Goal: Find specific page/section: Find specific page/section

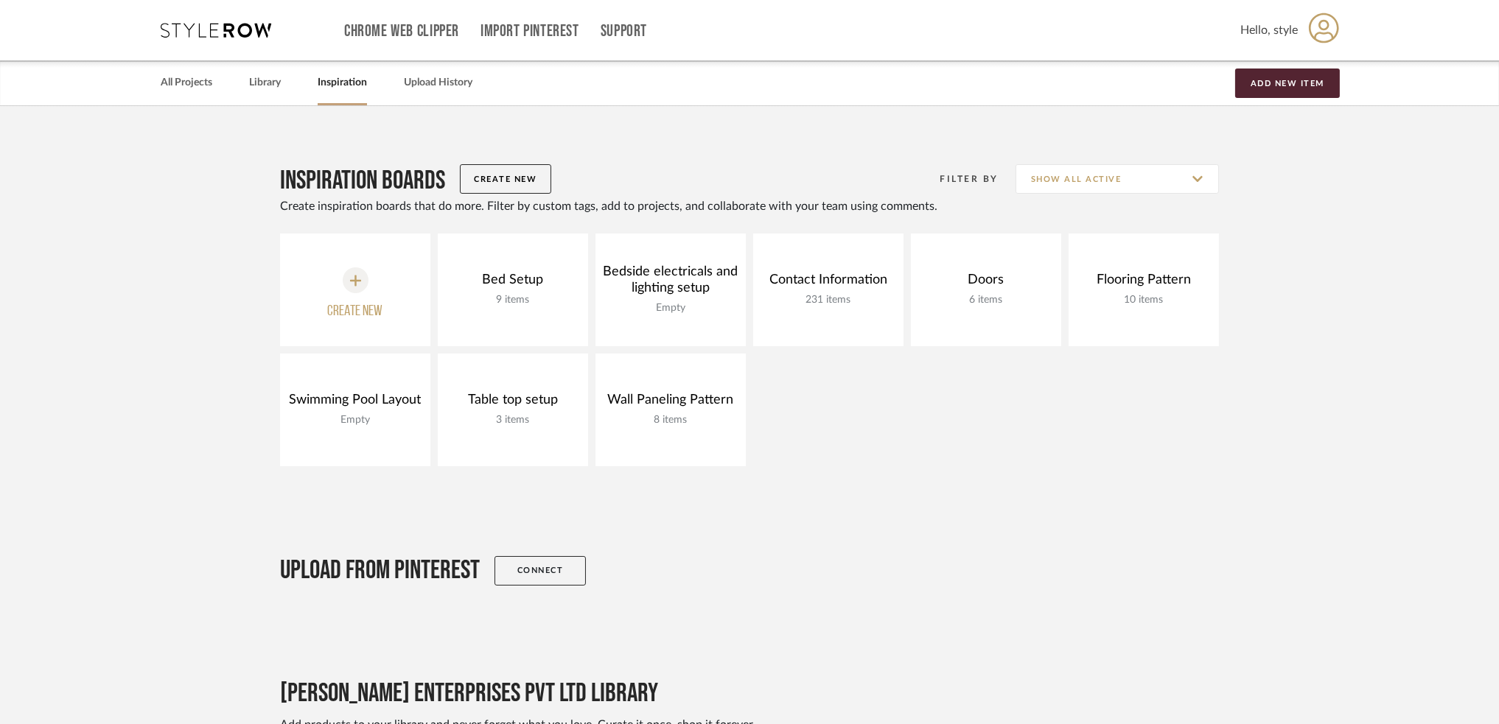
click at [283, 76] on div "All Projects Library Inspiration Upload History Add New Item" at bounding box center [750, 82] width 1222 height 45
click at [263, 85] on link "Library" at bounding box center [265, 83] width 32 height 20
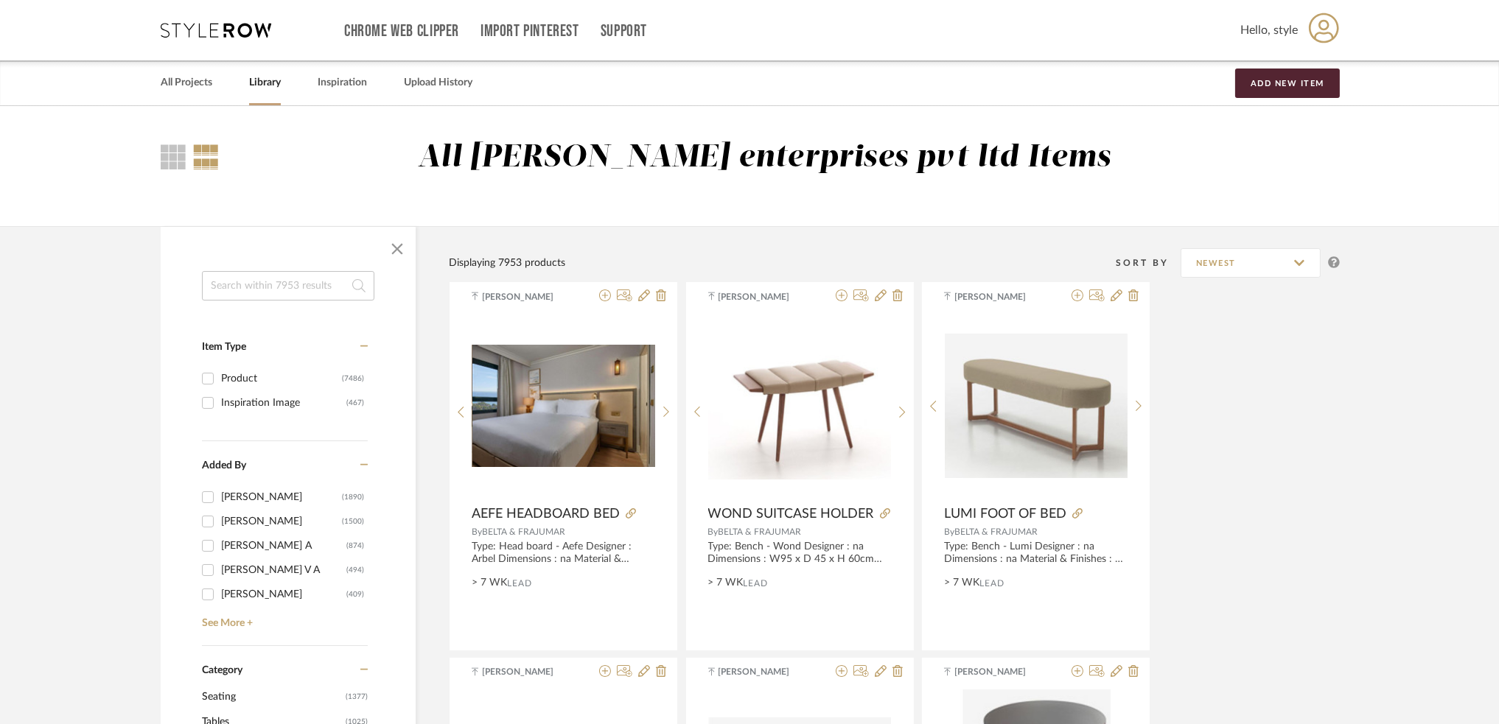
click at [310, 292] on input at bounding box center [288, 285] width 172 height 29
type input "fan"
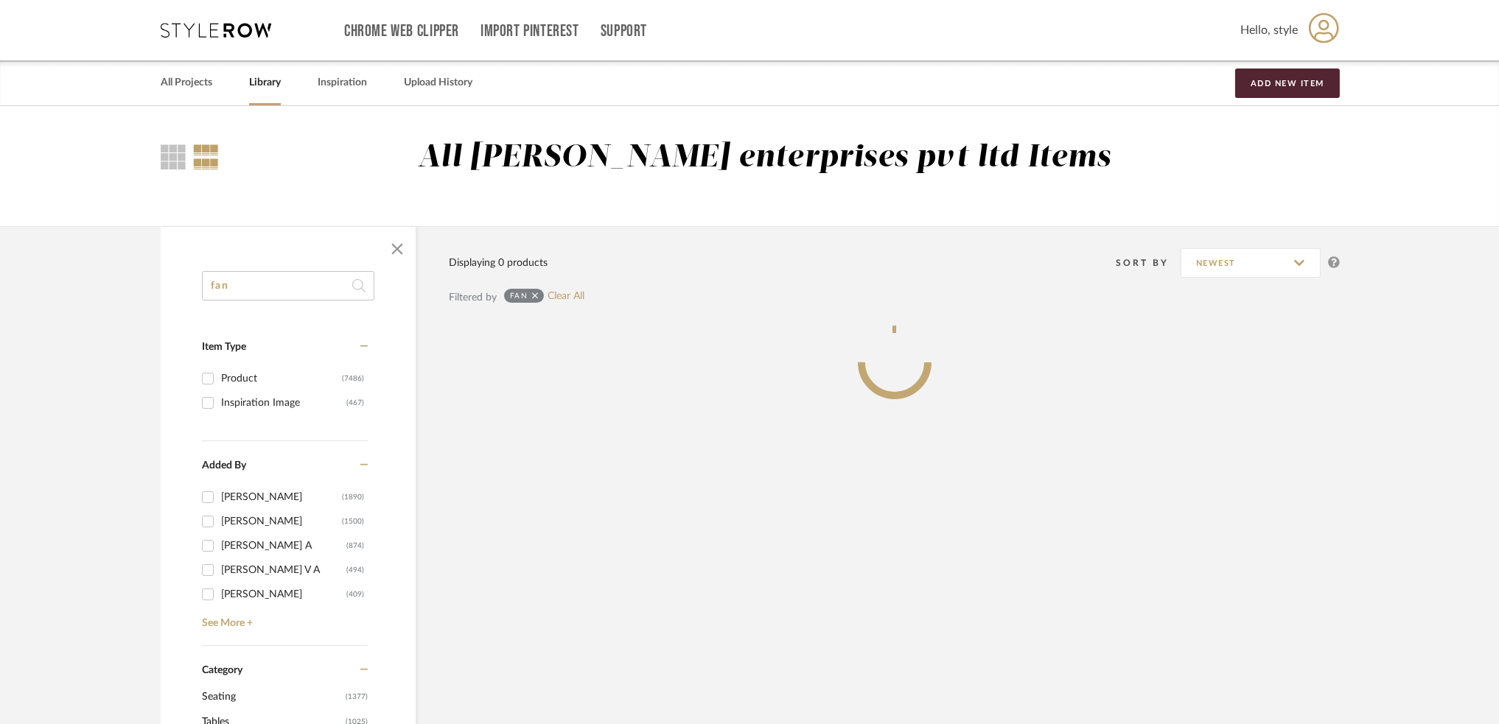
scroll to position [196, 0]
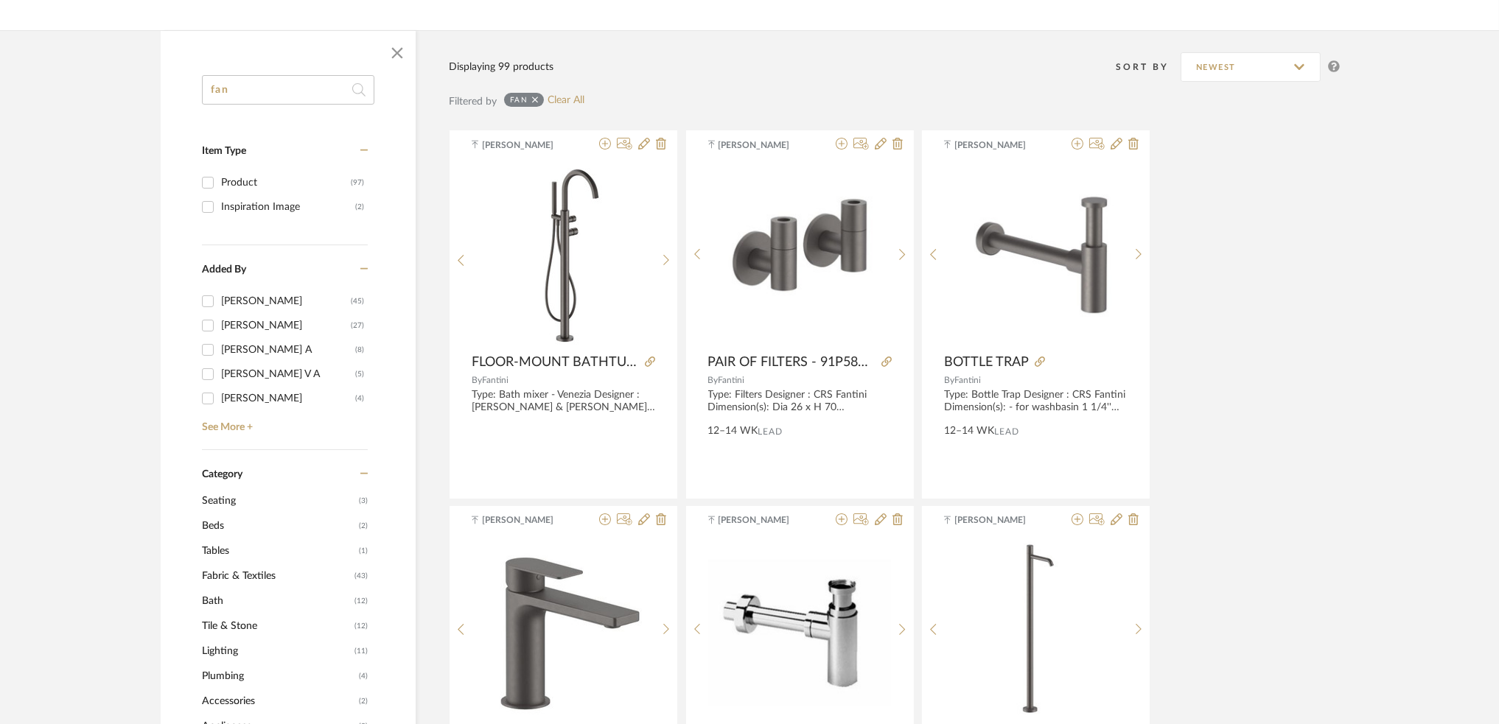
drag, startPoint x: 276, startPoint y: 94, endPoint x: 150, endPoint y: 94, distance: 126.0
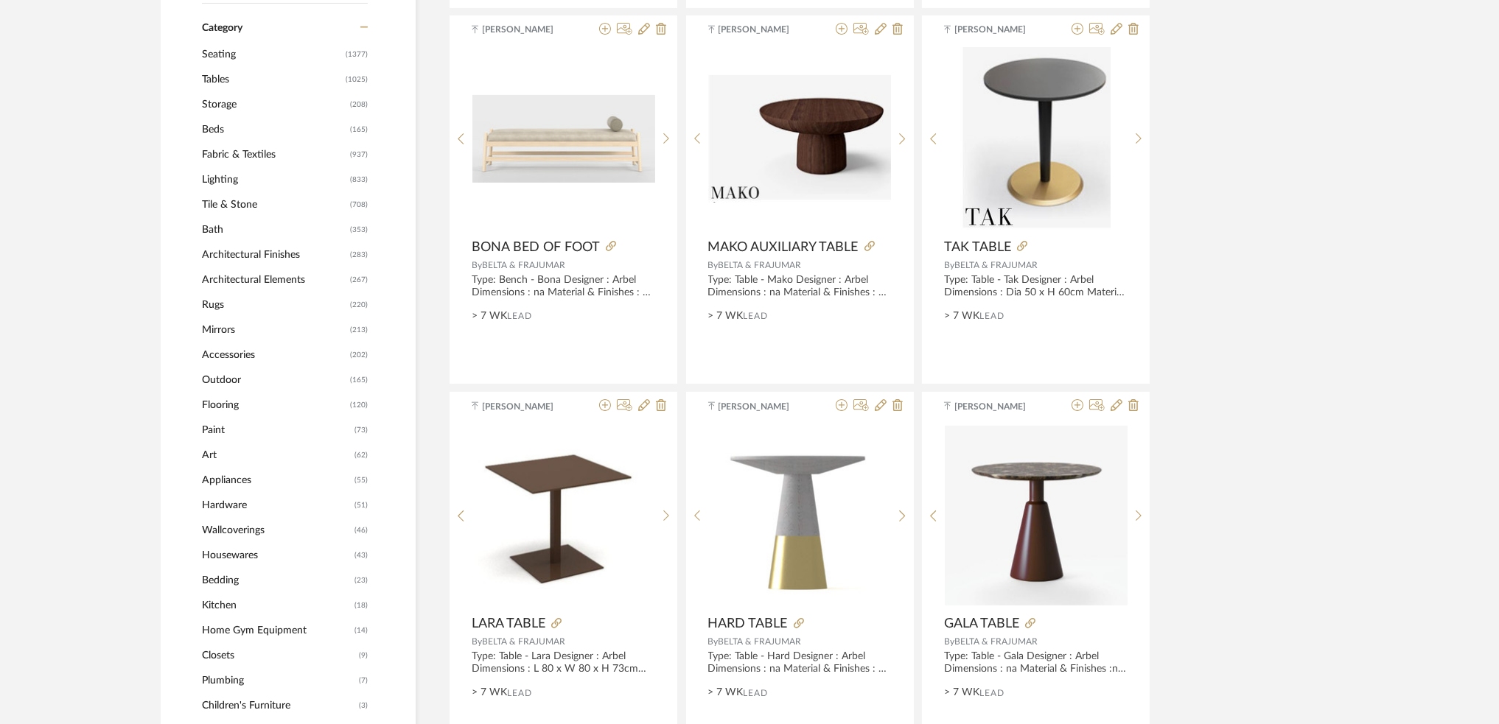
scroll to position [688, 0]
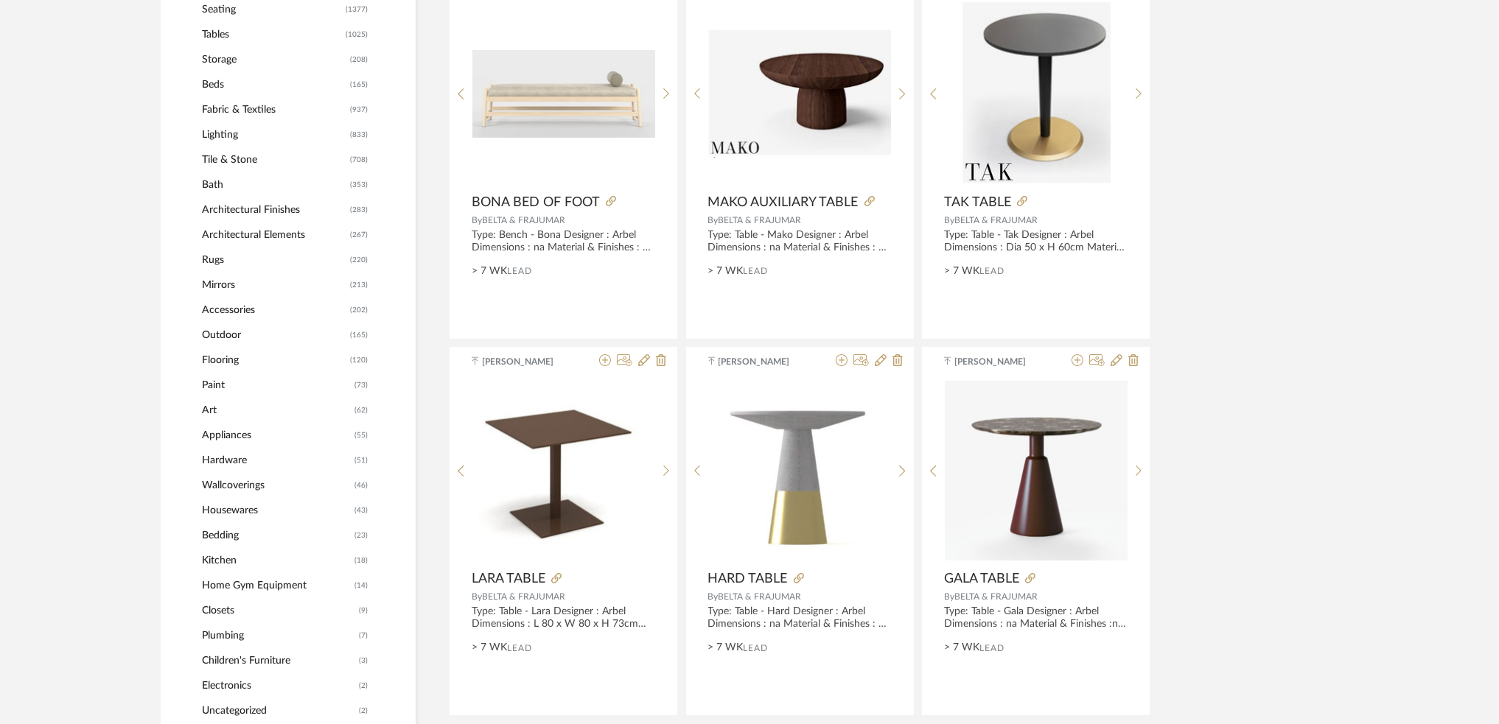
click at [251, 442] on span "Appliances" at bounding box center [276, 435] width 149 height 25
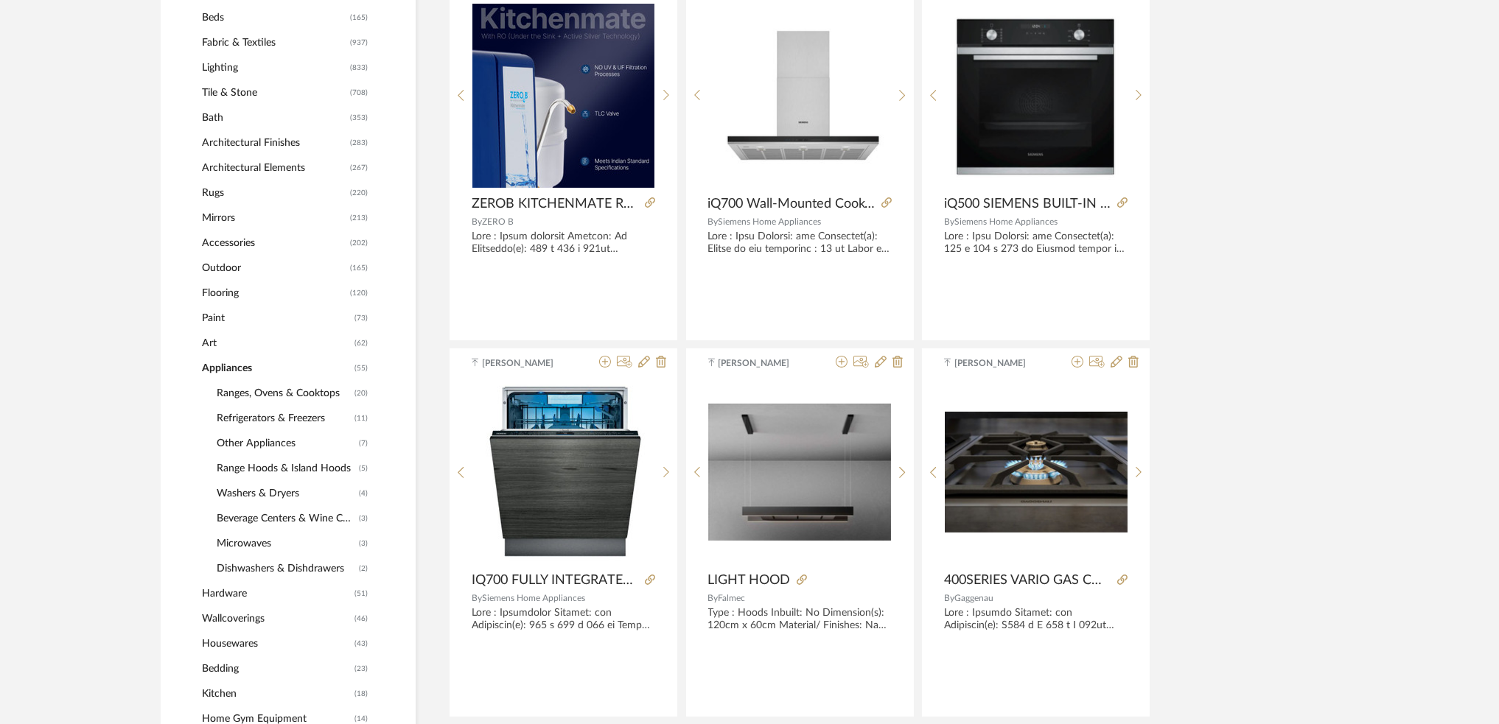
scroll to position [1003, 0]
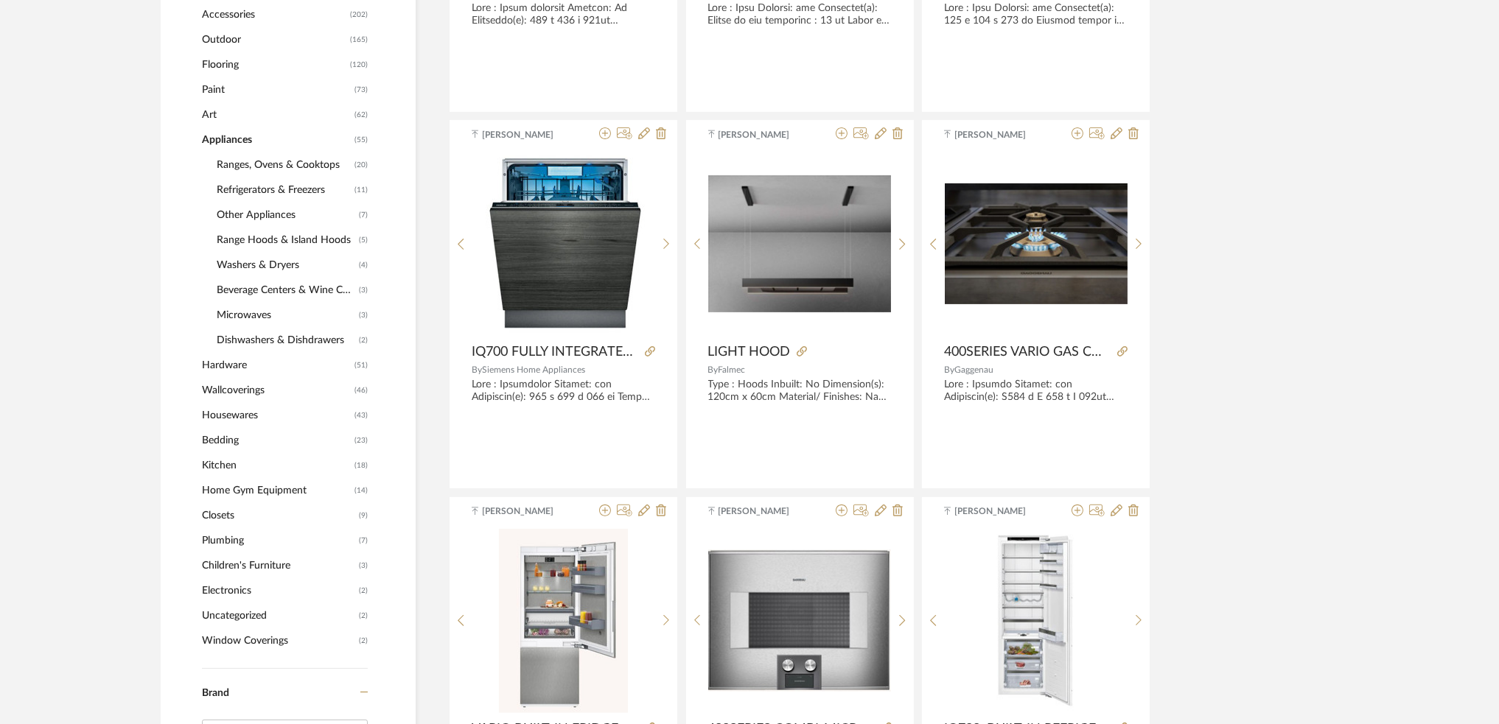
click at [276, 592] on span "Electronics" at bounding box center [278, 590] width 153 height 25
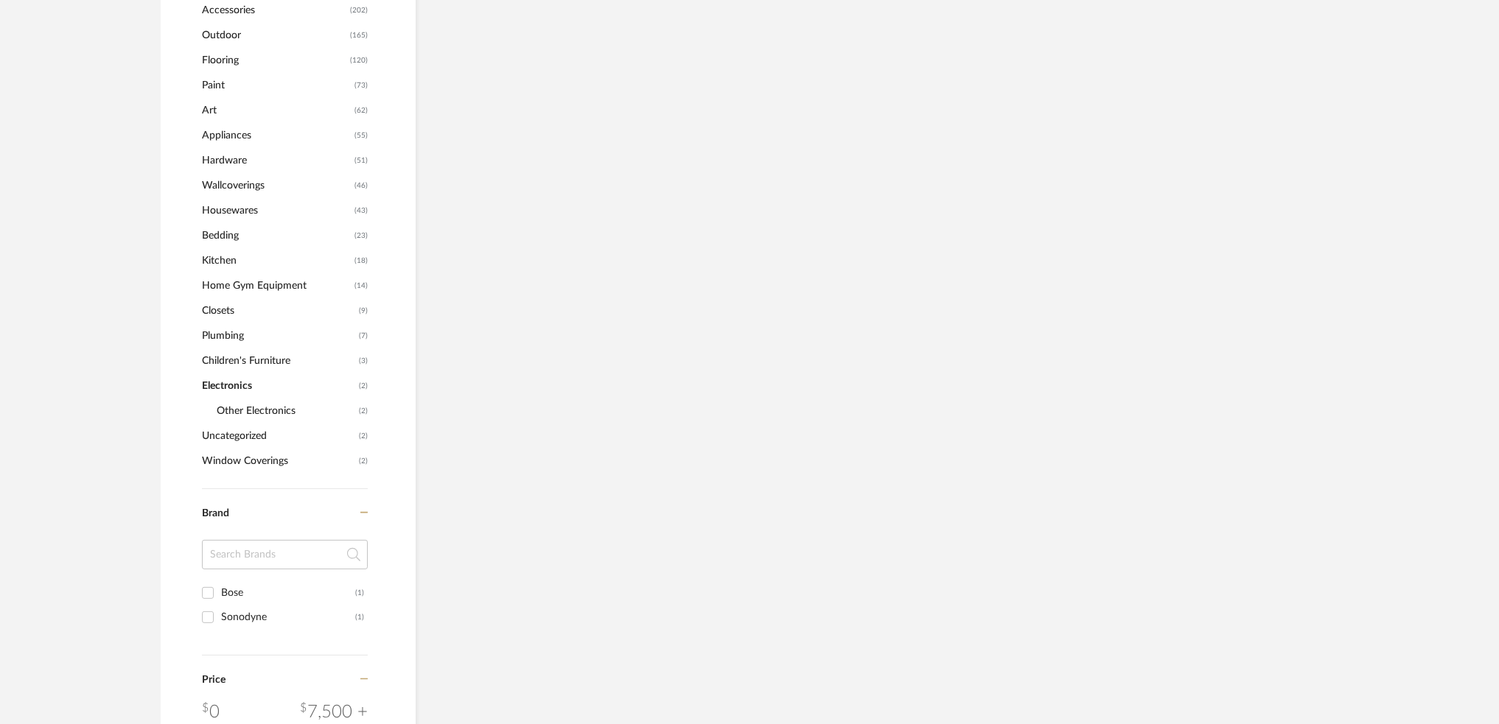
scroll to position [870, 0]
click at [237, 388] on span "Electronics" at bounding box center [278, 390] width 153 height 25
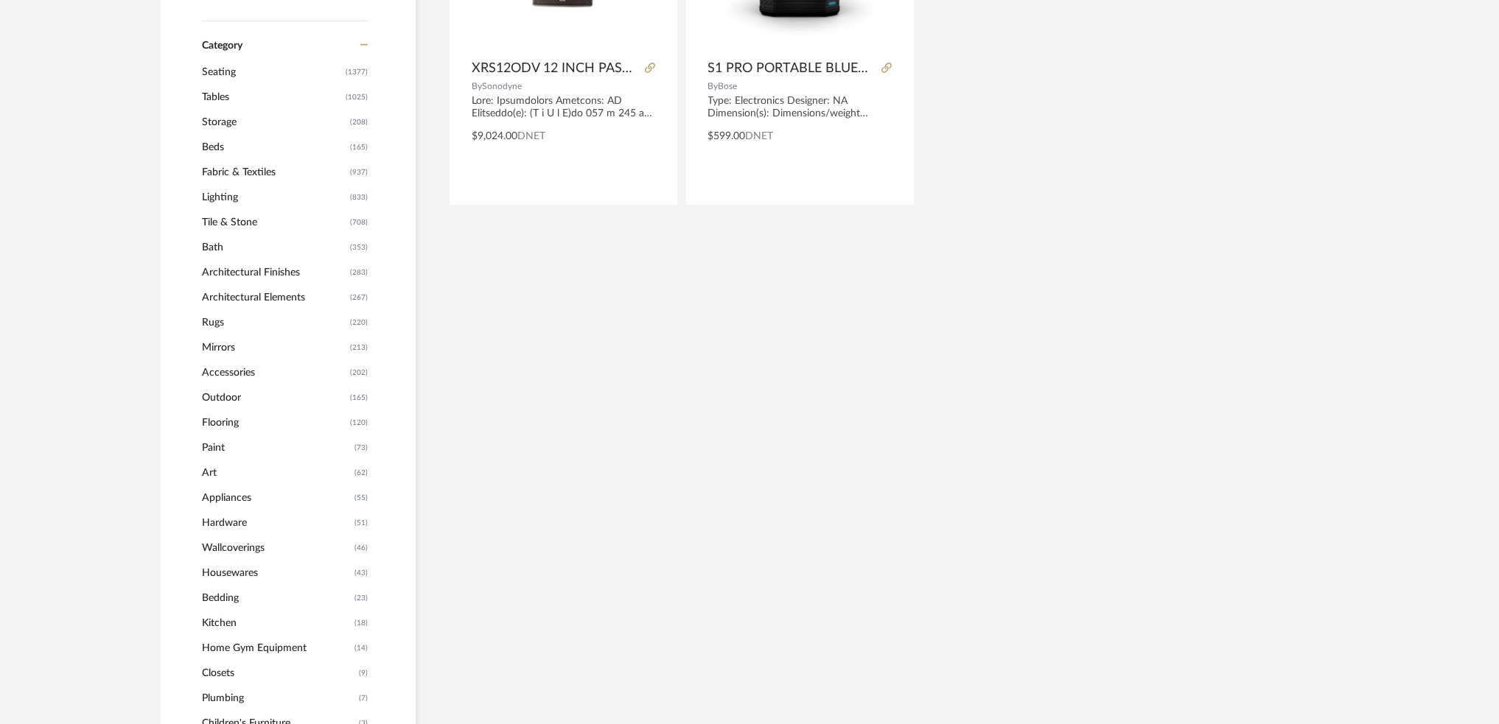
scroll to position [478, 0]
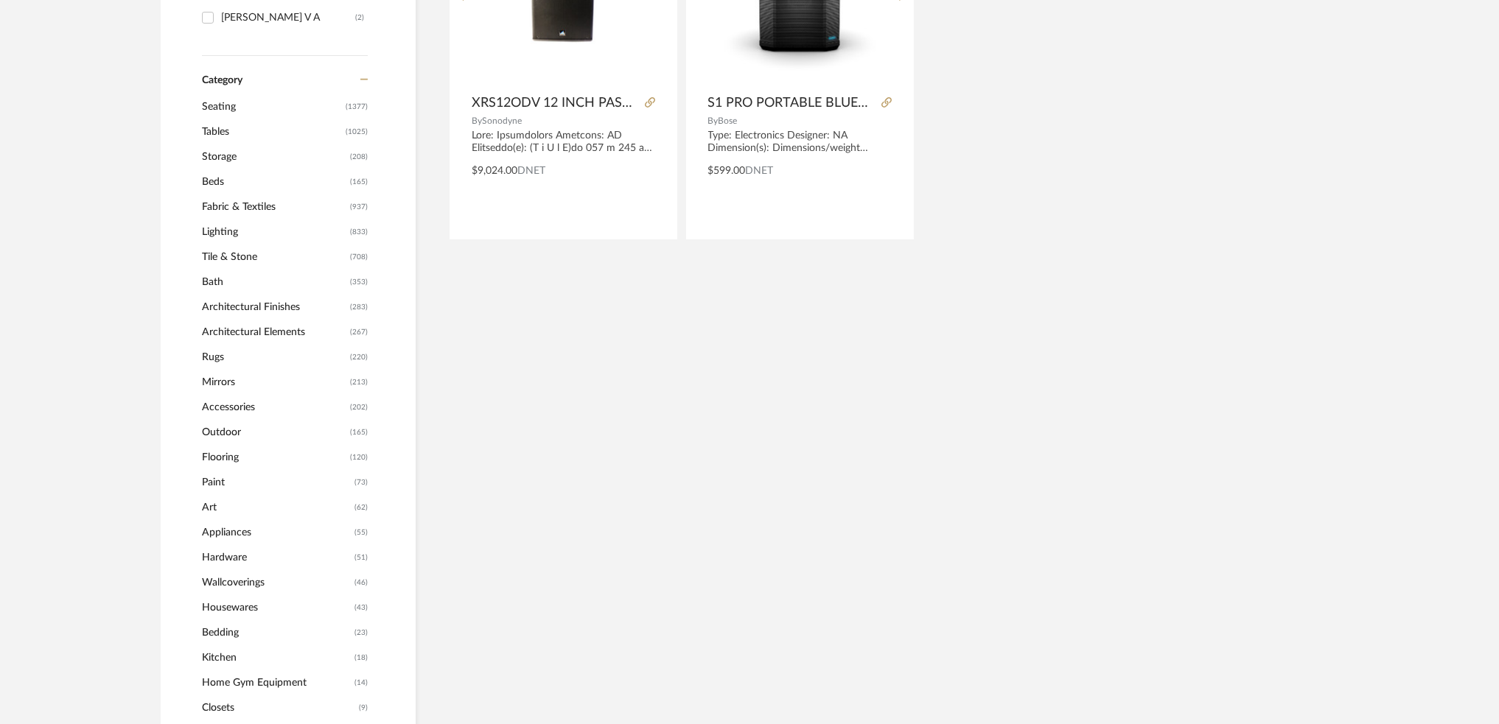
click at [257, 534] on span "Appliances" at bounding box center [276, 532] width 149 height 25
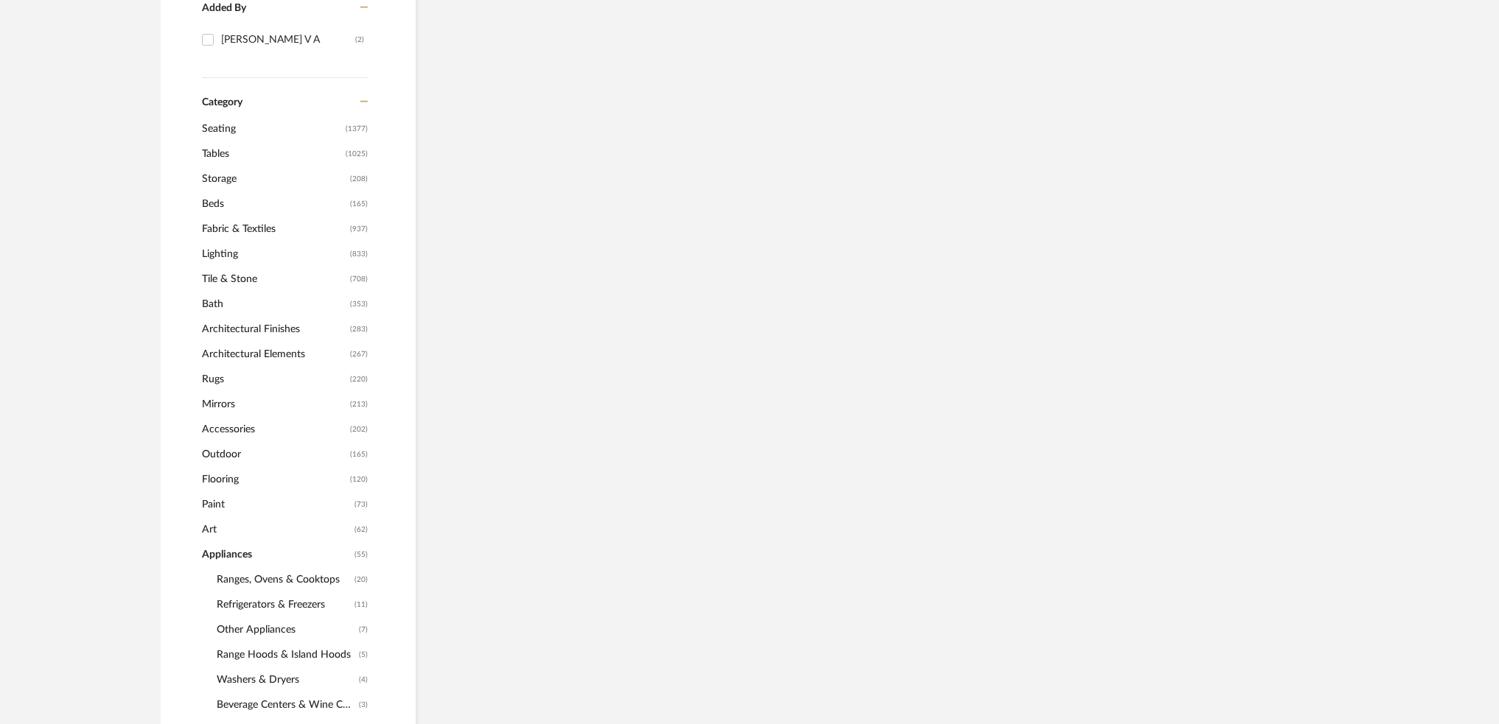
scroll to position [500, 0]
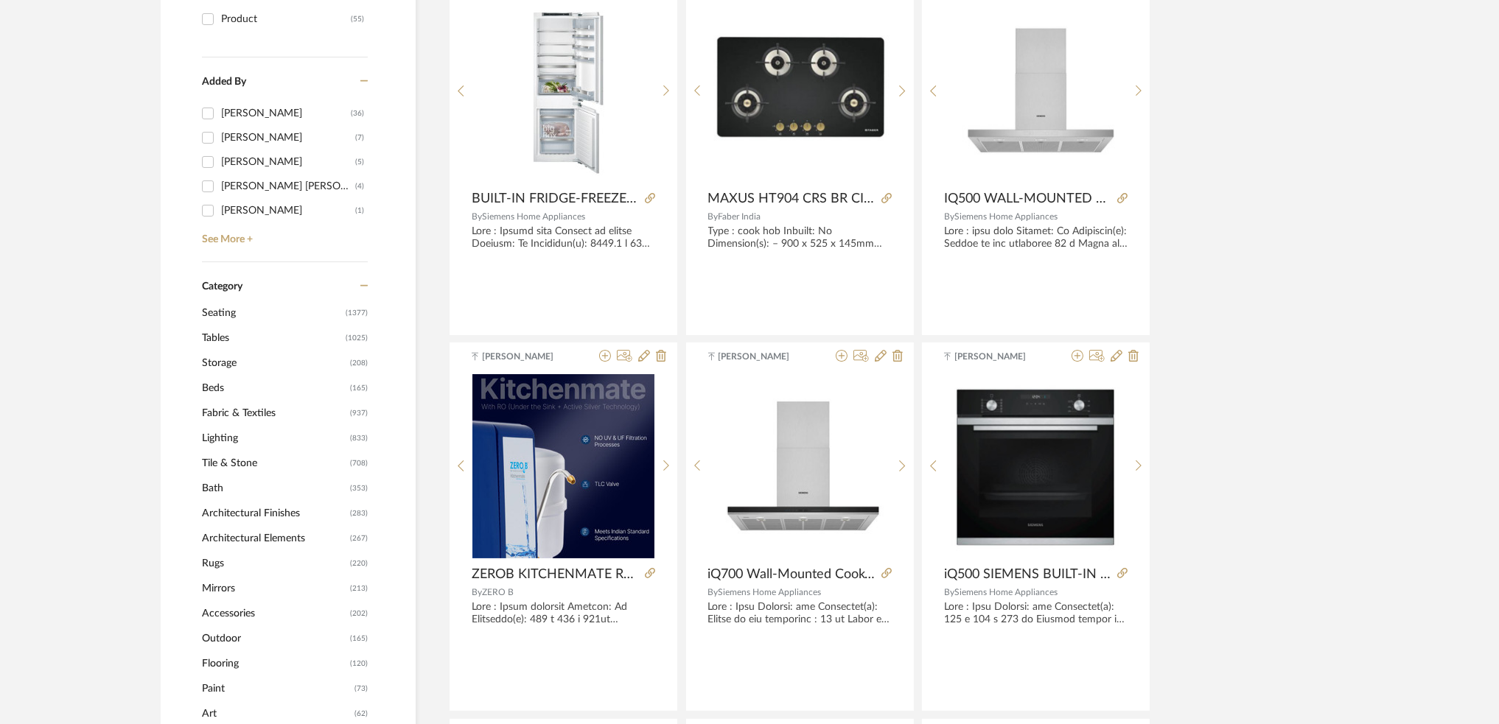
scroll to position [402, 0]
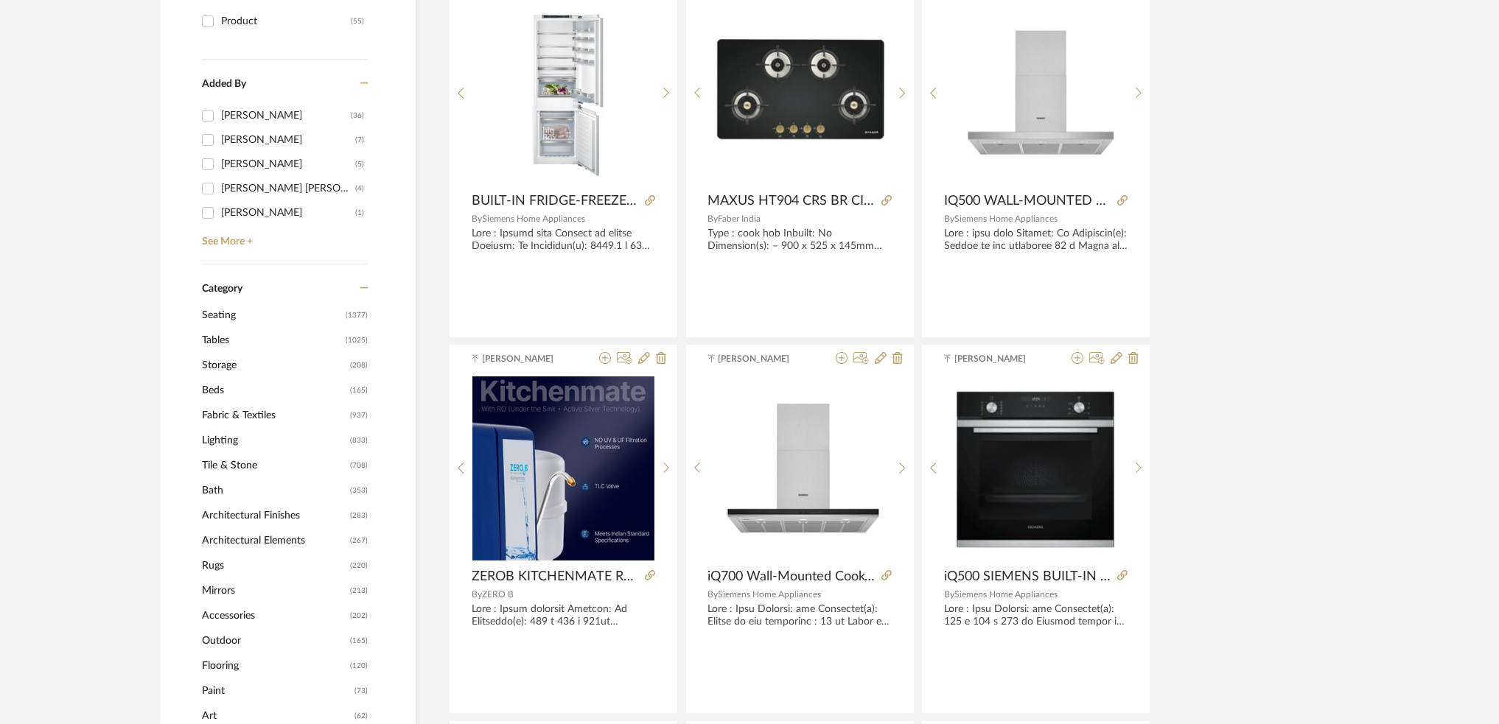
click at [256, 436] on span "Lighting" at bounding box center [274, 440] width 144 height 25
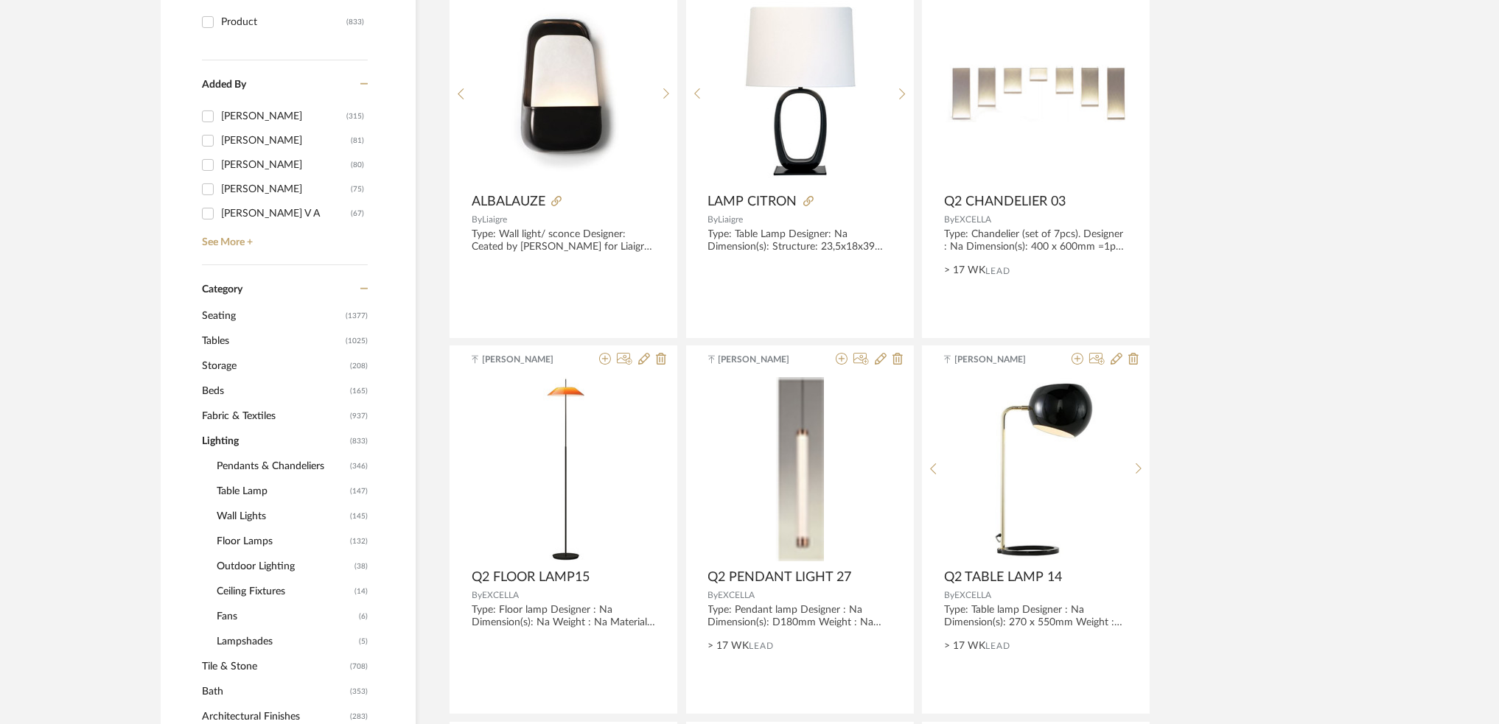
click at [233, 608] on span "Fans" at bounding box center [286, 616] width 139 height 25
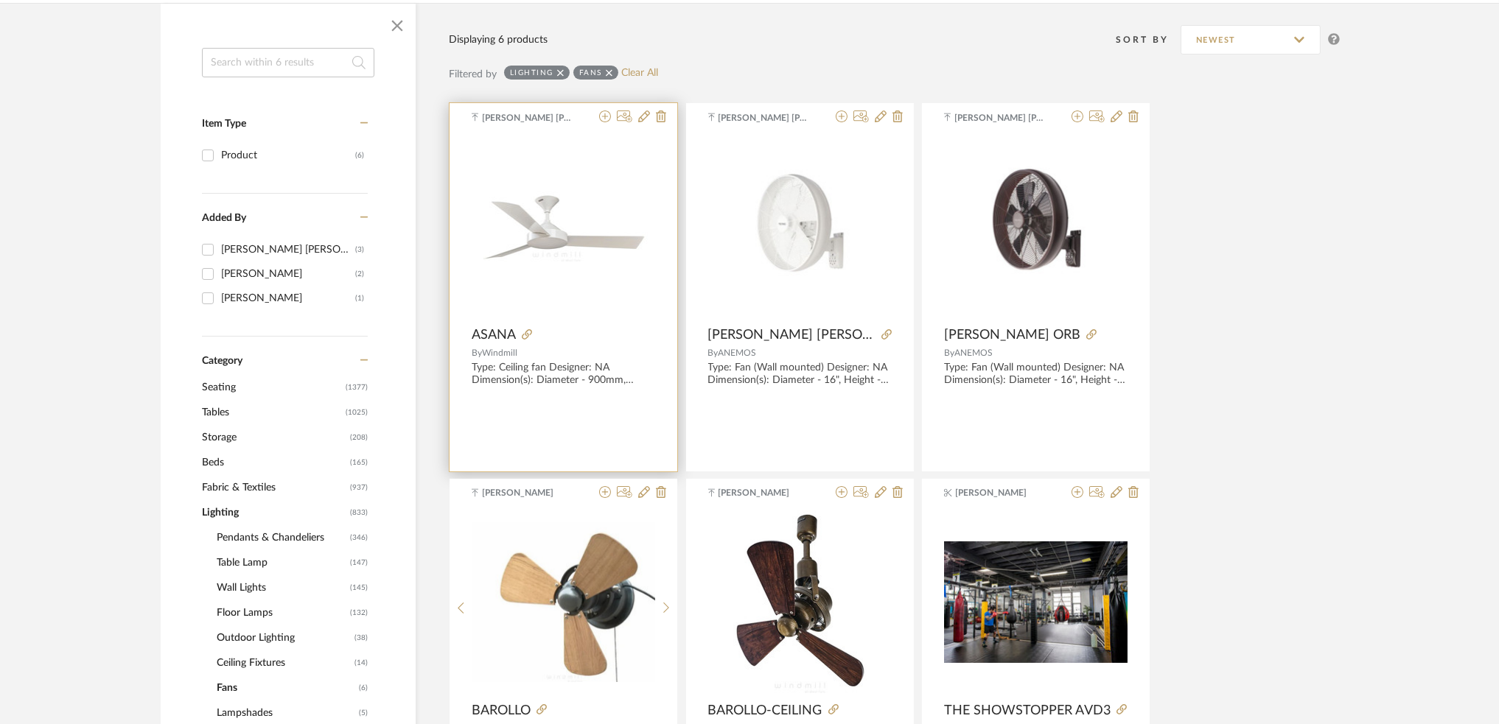
scroll to position [280, 0]
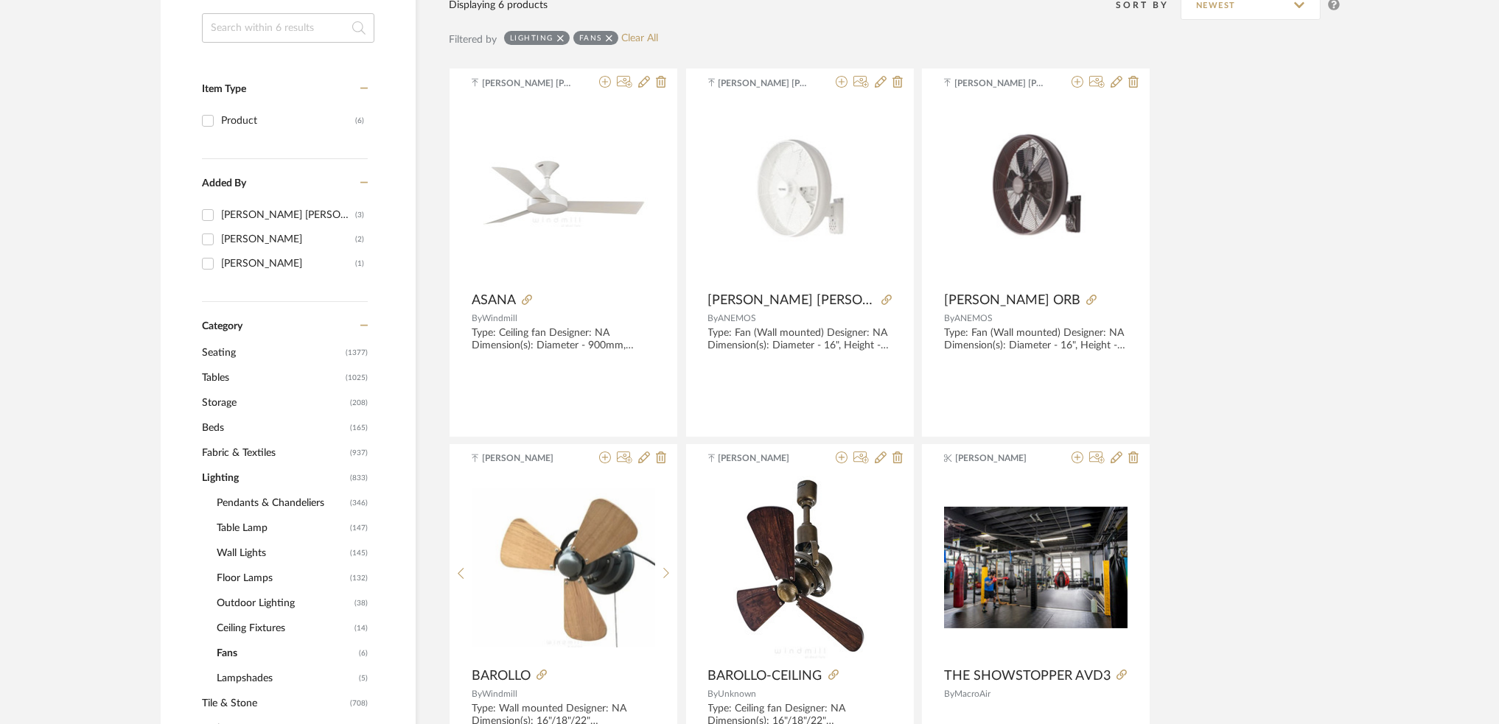
drag, startPoint x: 490, startPoint y: 299, endPoint x: 442, endPoint y: 332, distance: 58.3
click at [432, 333] on div "Displaying 6 products Sort By Newest Filtered by Lighting Fans Clear All [PERSO…" at bounding box center [878, 390] width 924 height 845
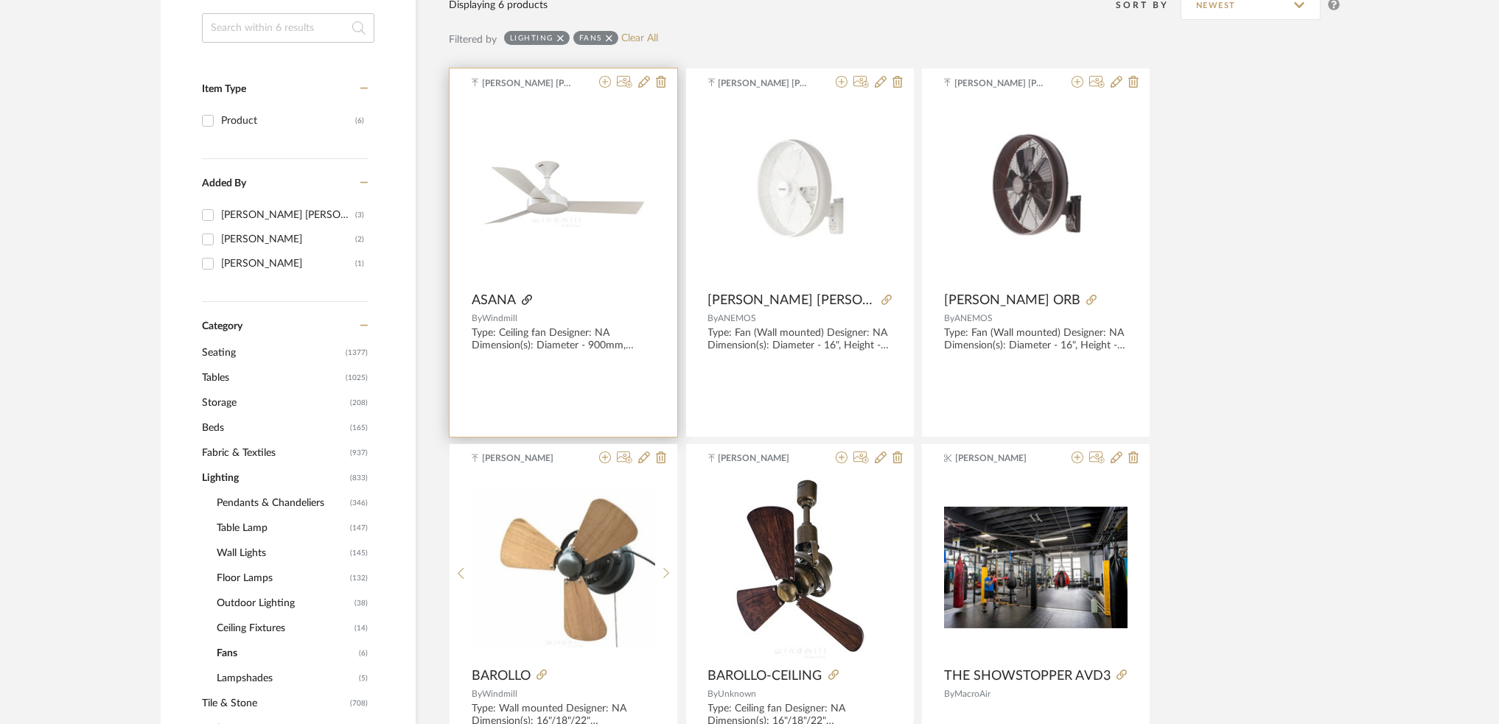
click at [526, 296] on icon at bounding box center [527, 300] width 10 height 10
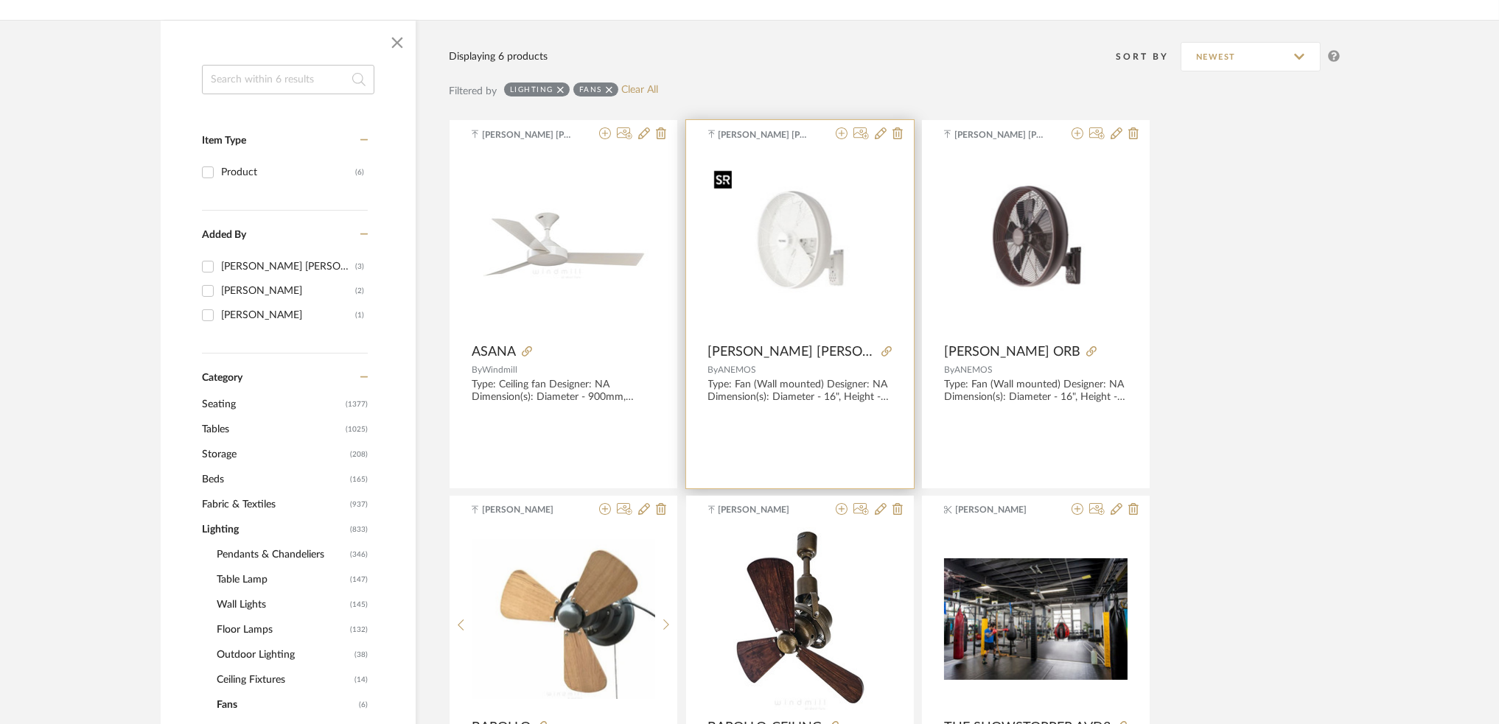
scroll to position [84, 0]
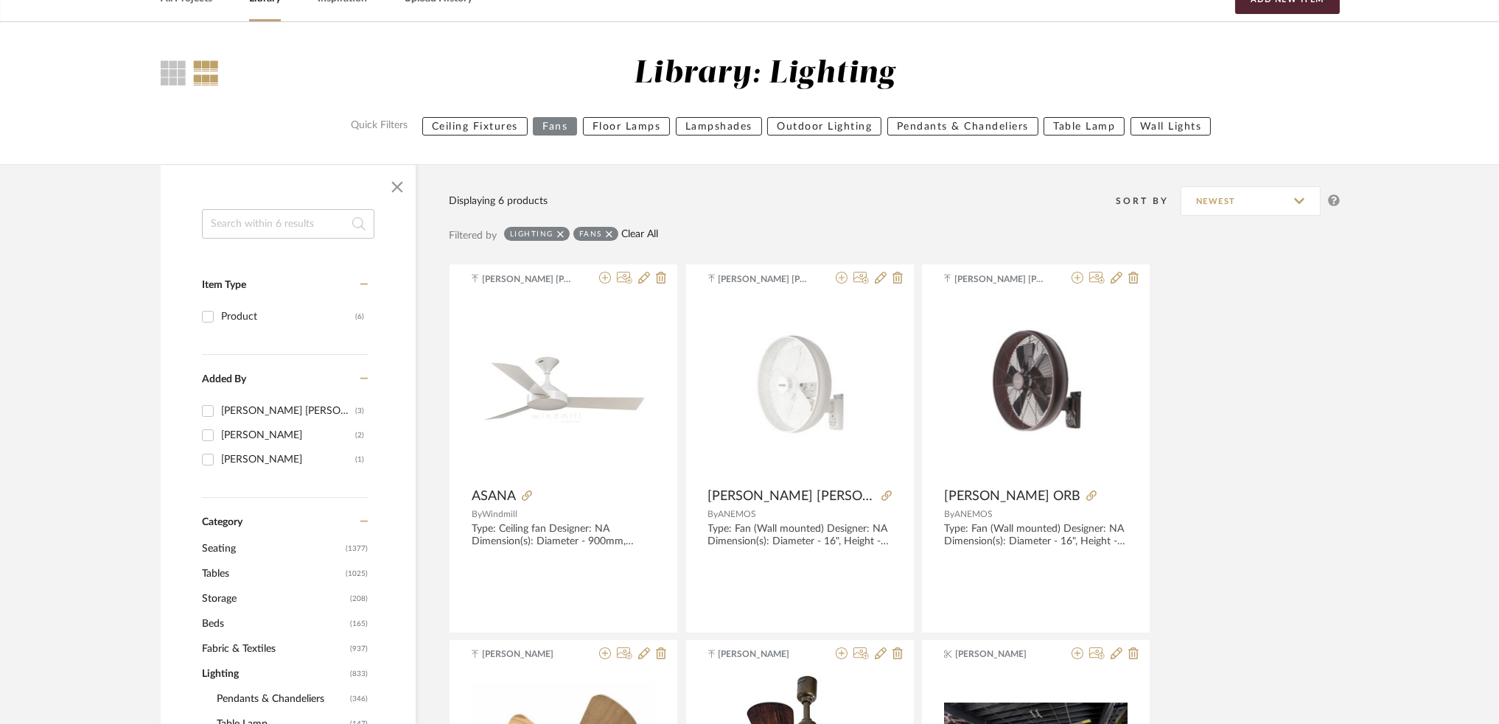
click at [633, 234] on link "Clear All" at bounding box center [640, 234] width 37 height 13
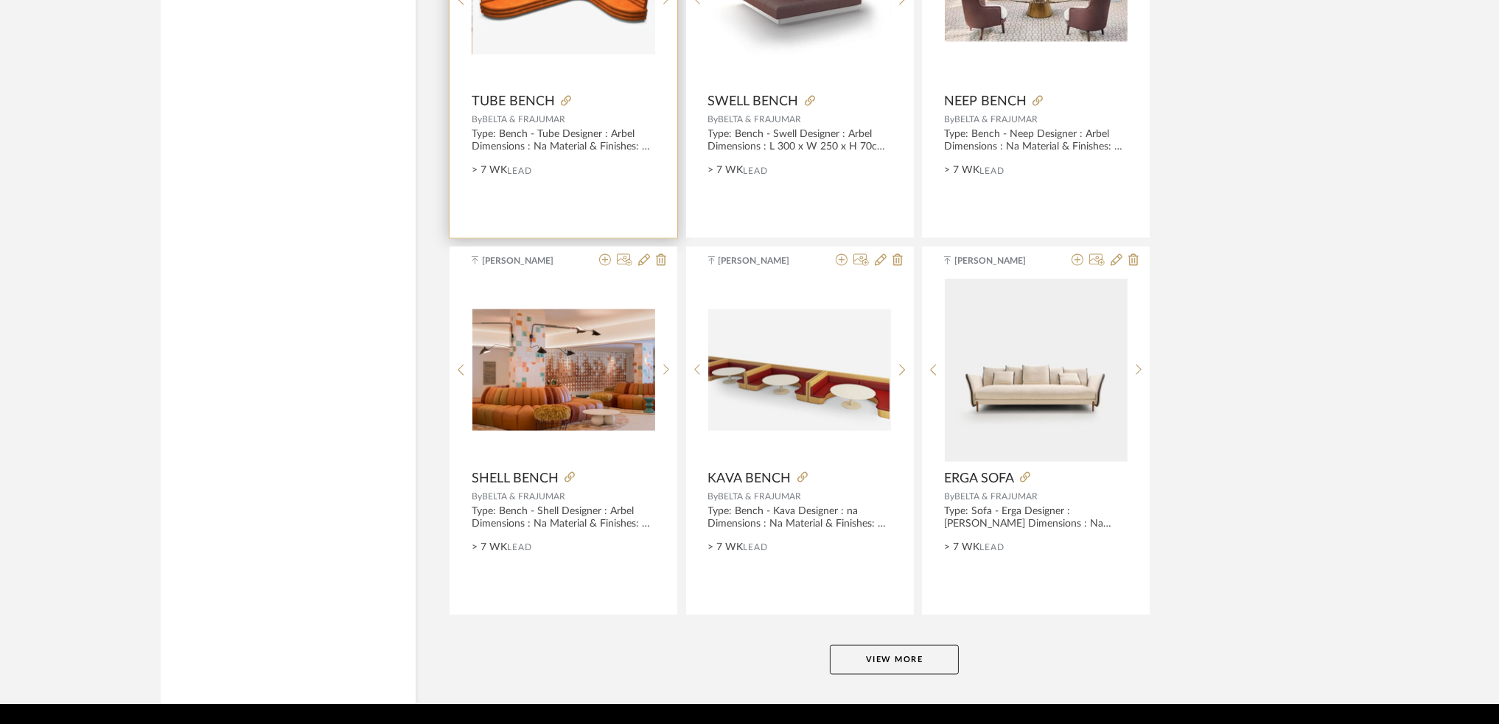
scroll to position [4228, 0]
